Goal: Transaction & Acquisition: Obtain resource

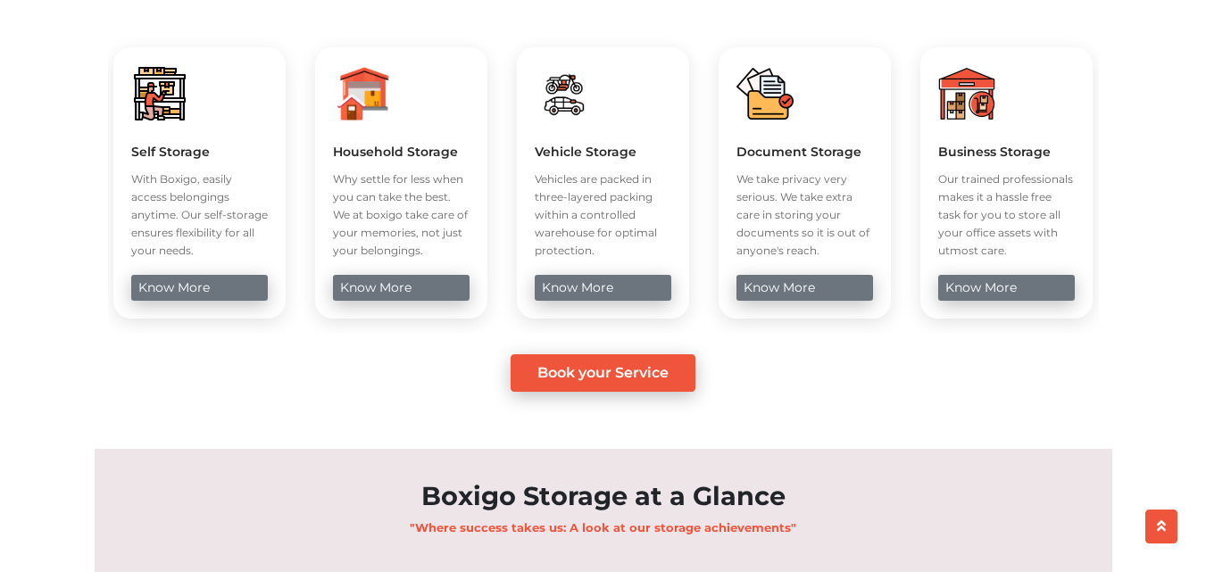
scroll to position [732, 0]
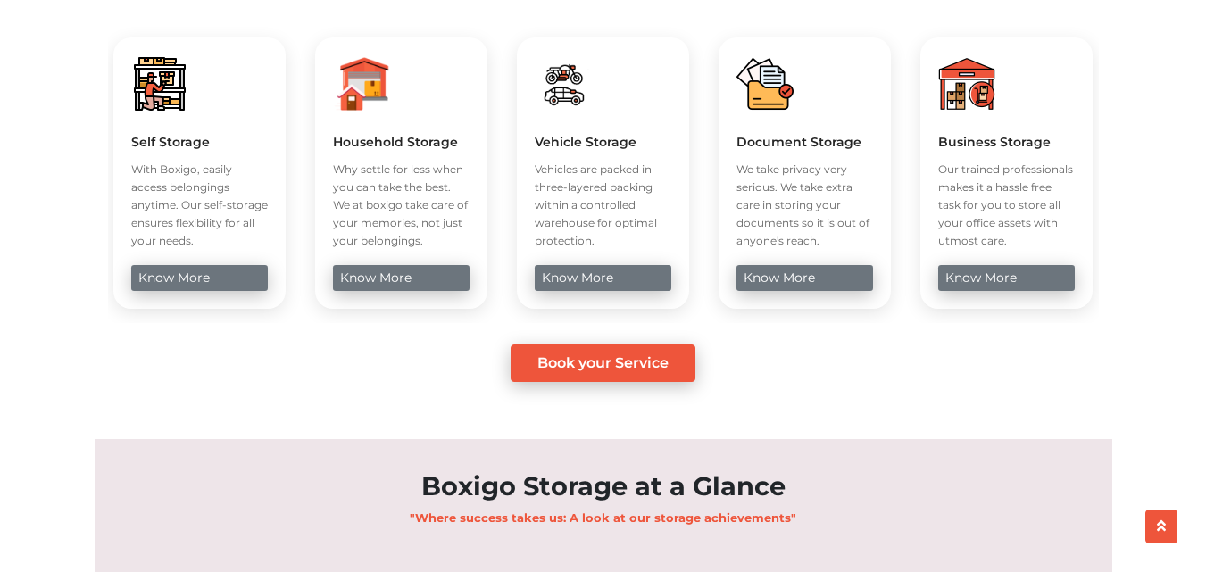
click at [429, 291] on link "know more" at bounding box center [401, 278] width 137 height 26
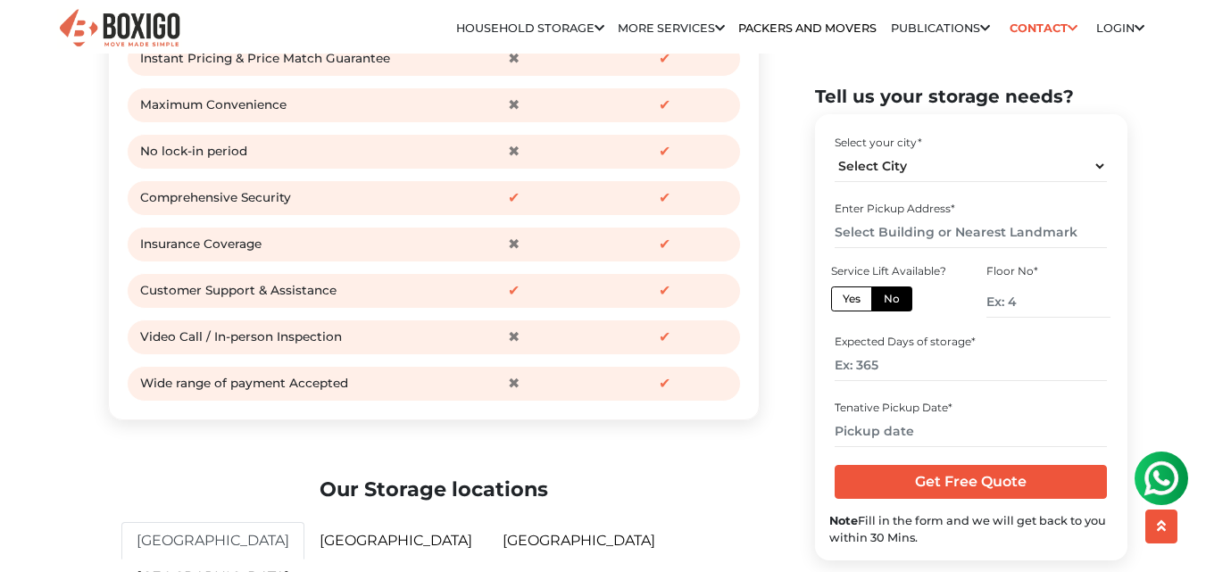
scroll to position [3407, 0]
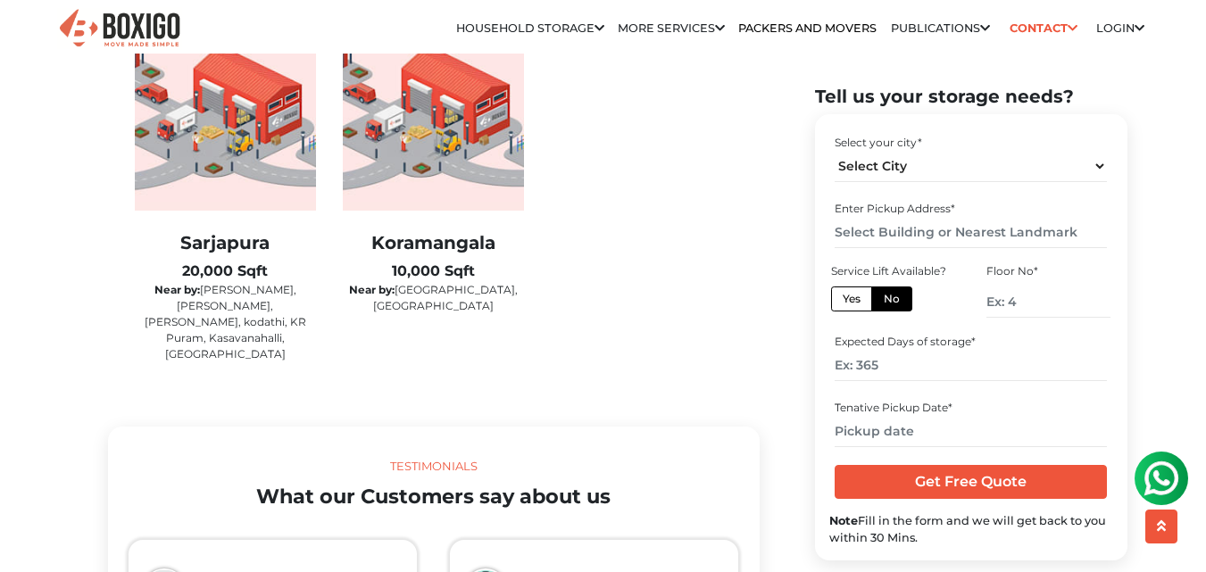
drag, startPoint x: 0, startPoint y: 0, endPoint x: 1218, endPoint y: 276, distance: 1249.1
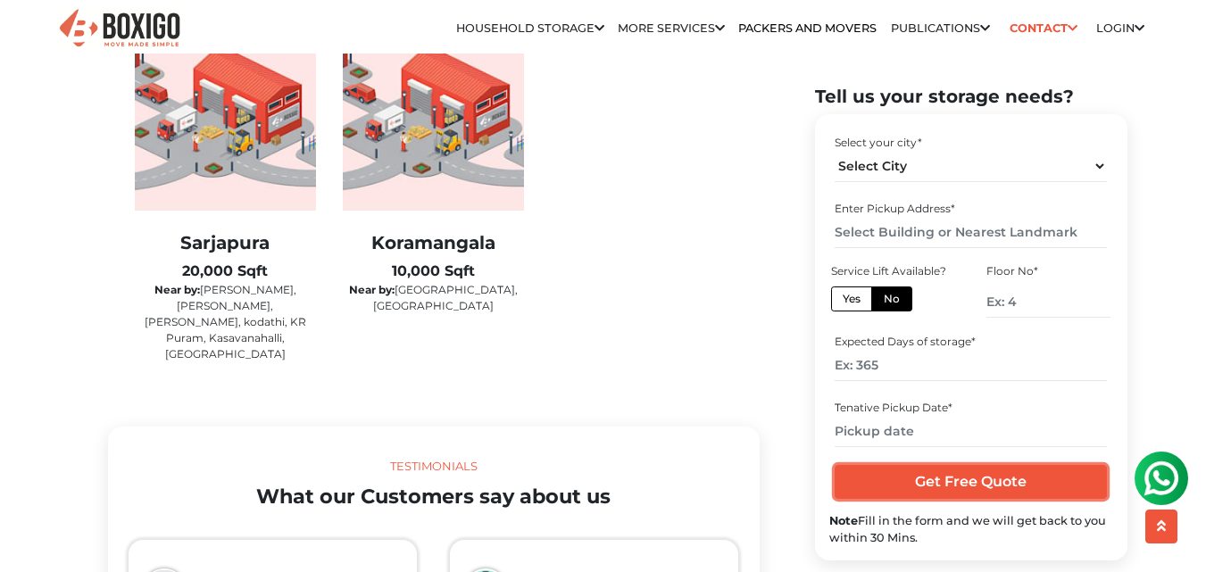
click at [939, 477] on input "Get Free Quote" at bounding box center [970, 482] width 272 height 34
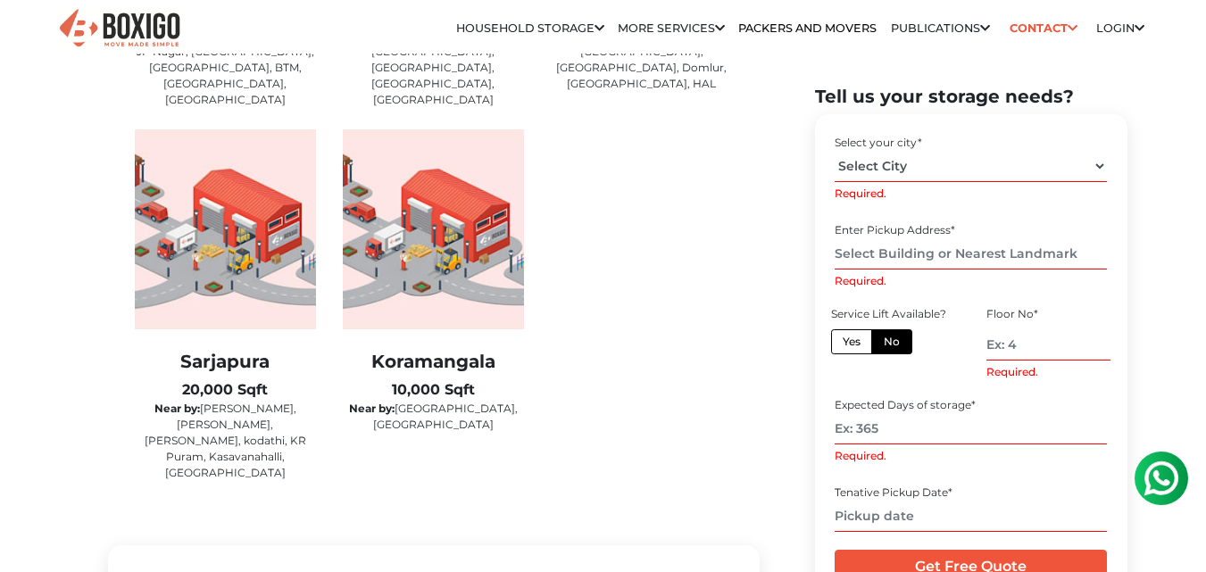
scroll to position [0, 0]
